Goal: Communication & Community: Participate in discussion

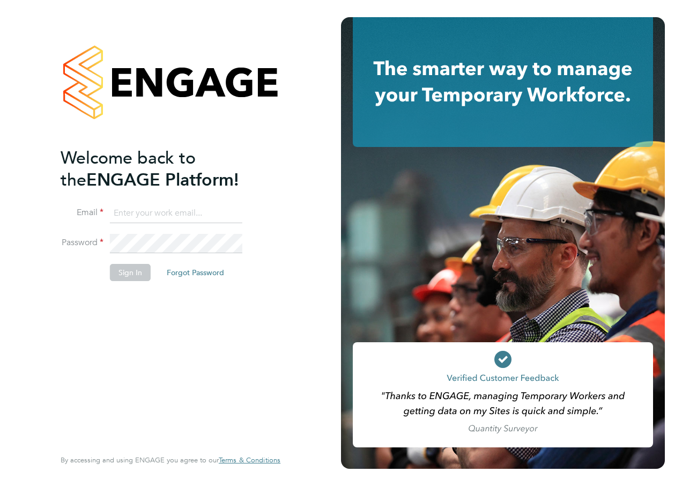
type input "shabnam.shaheen@ncclondon.ac.uk"
click at [135, 269] on button "Sign In" at bounding box center [130, 272] width 41 height 17
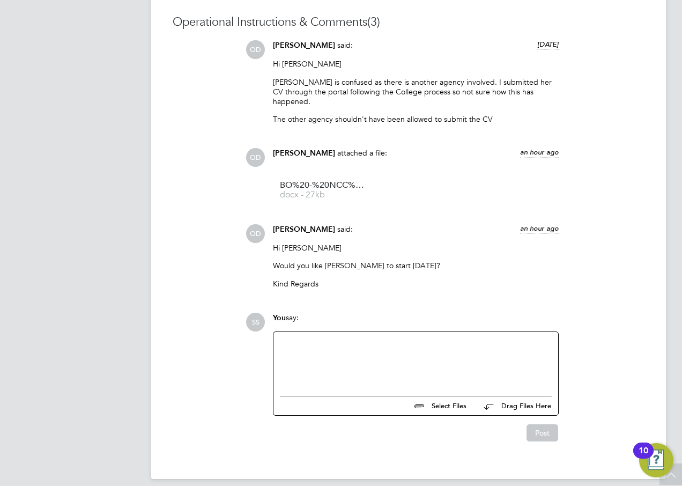
click at [349, 338] on div at bounding box center [416, 361] width 272 height 46
click at [404, 338] on div "Yes please!" at bounding box center [416, 361] width 272 height 46
click at [427, 338] on div "Yes please! Plese can you kindly submit all vhe rdocumentation" at bounding box center [416, 361] width 272 height 46
click at [329, 338] on div "Yes please! Plese can you kindly submit all her documentation" at bounding box center [416, 361] width 272 height 46
click at [542, 424] on button "Post" at bounding box center [543, 432] width 32 height 17
